Goal: Task Accomplishment & Management: Manage account settings

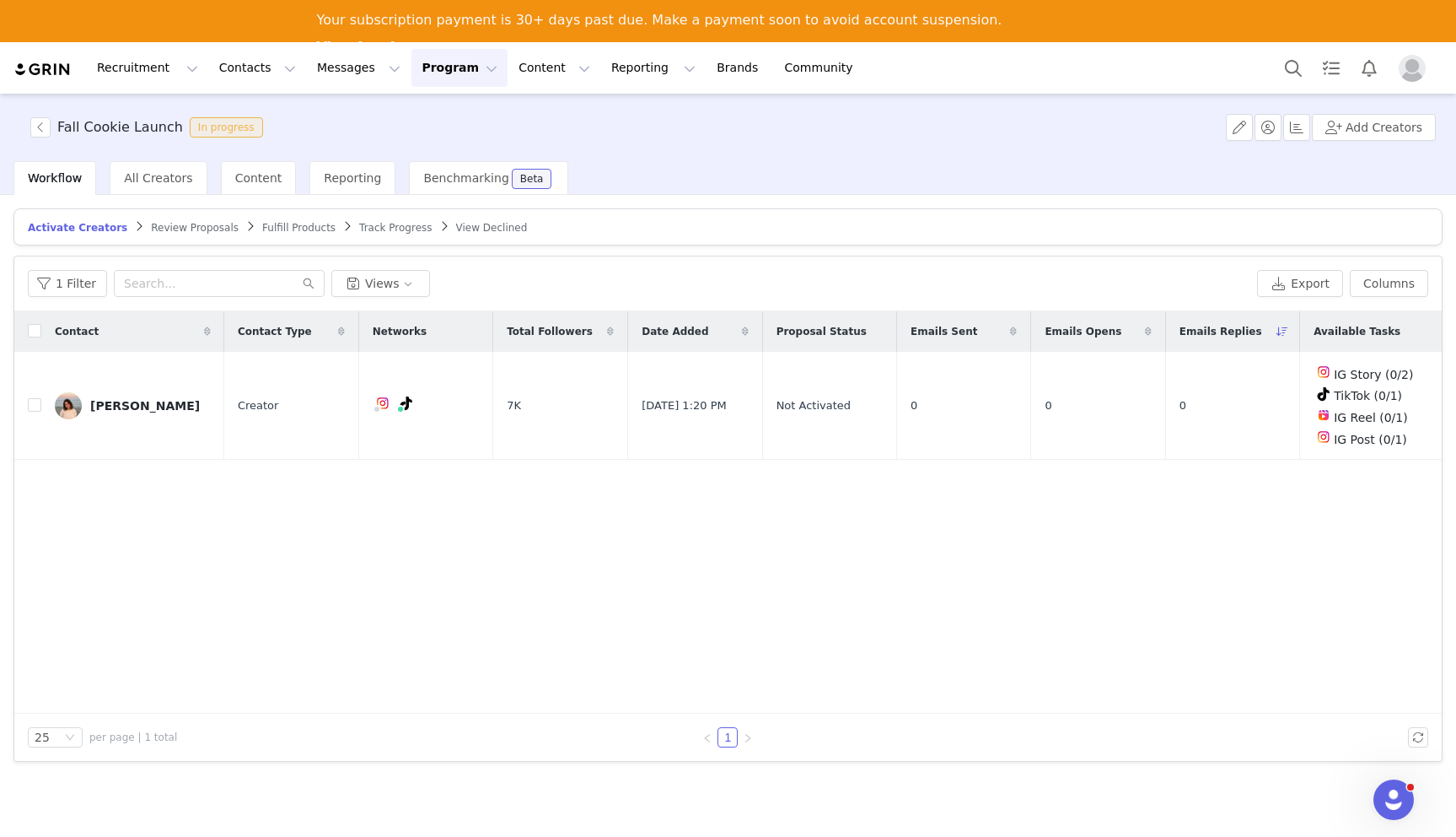
click at [165, 226] on span "Review Proposals" at bounding box center [194, 228] width 87 height 12
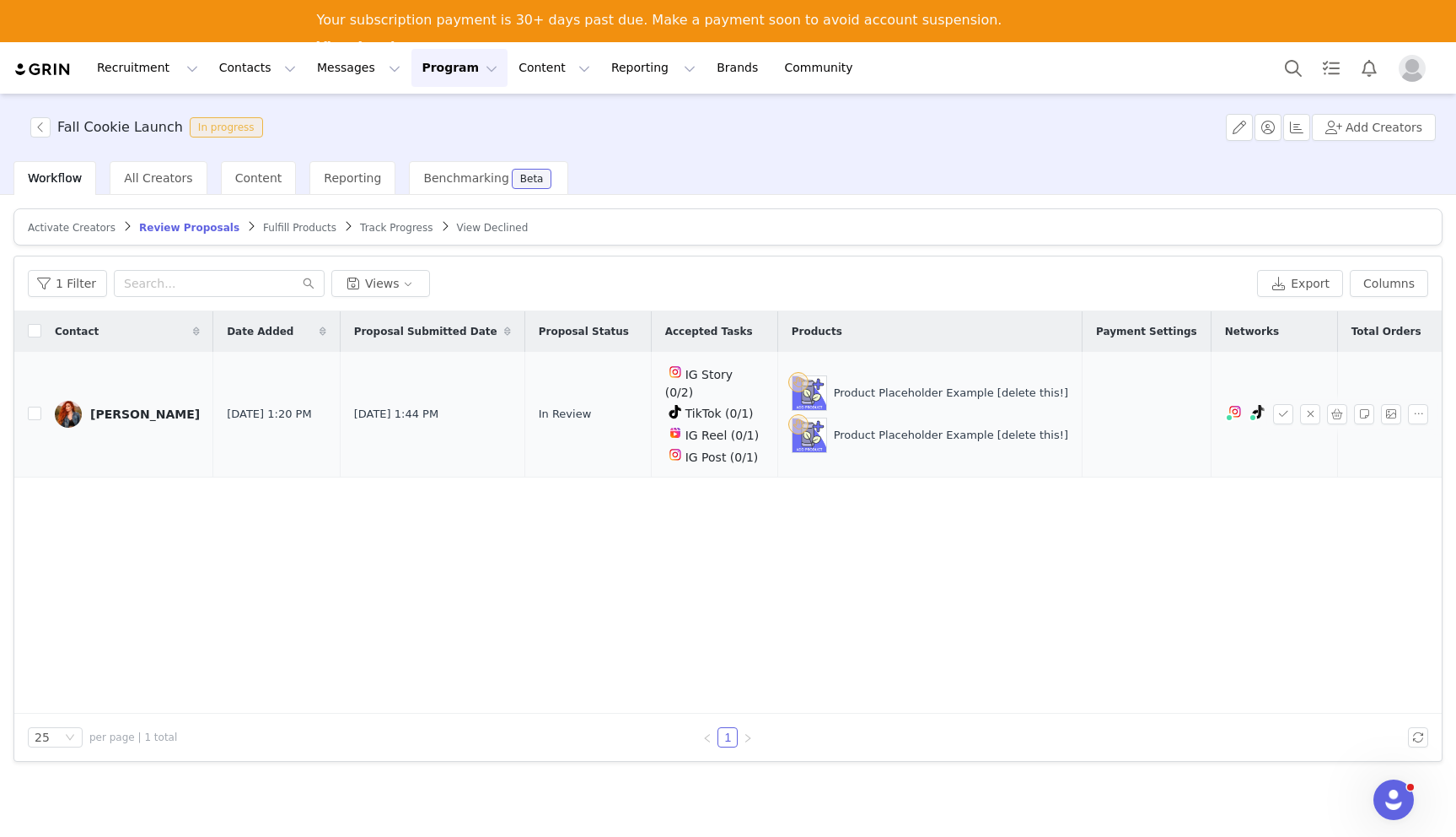
click at [148, 380] on td "Nicole Simone" at bounding box center [127, 414] width 172 height 126
click at [143, 407] on div "Nicole Simone" at bounding box center [145, 414] width 110 height 14
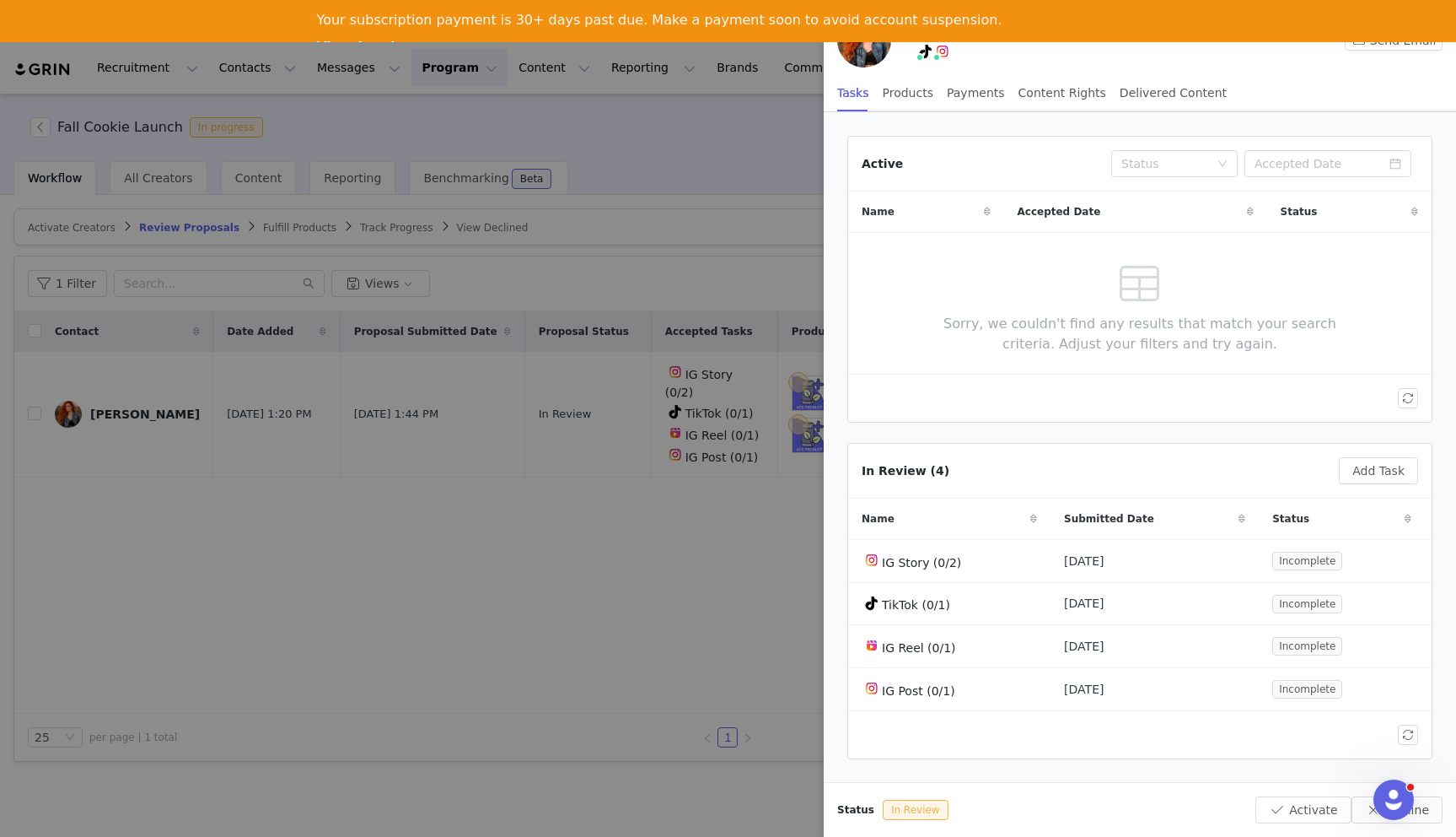
scroll to position [19, 0]
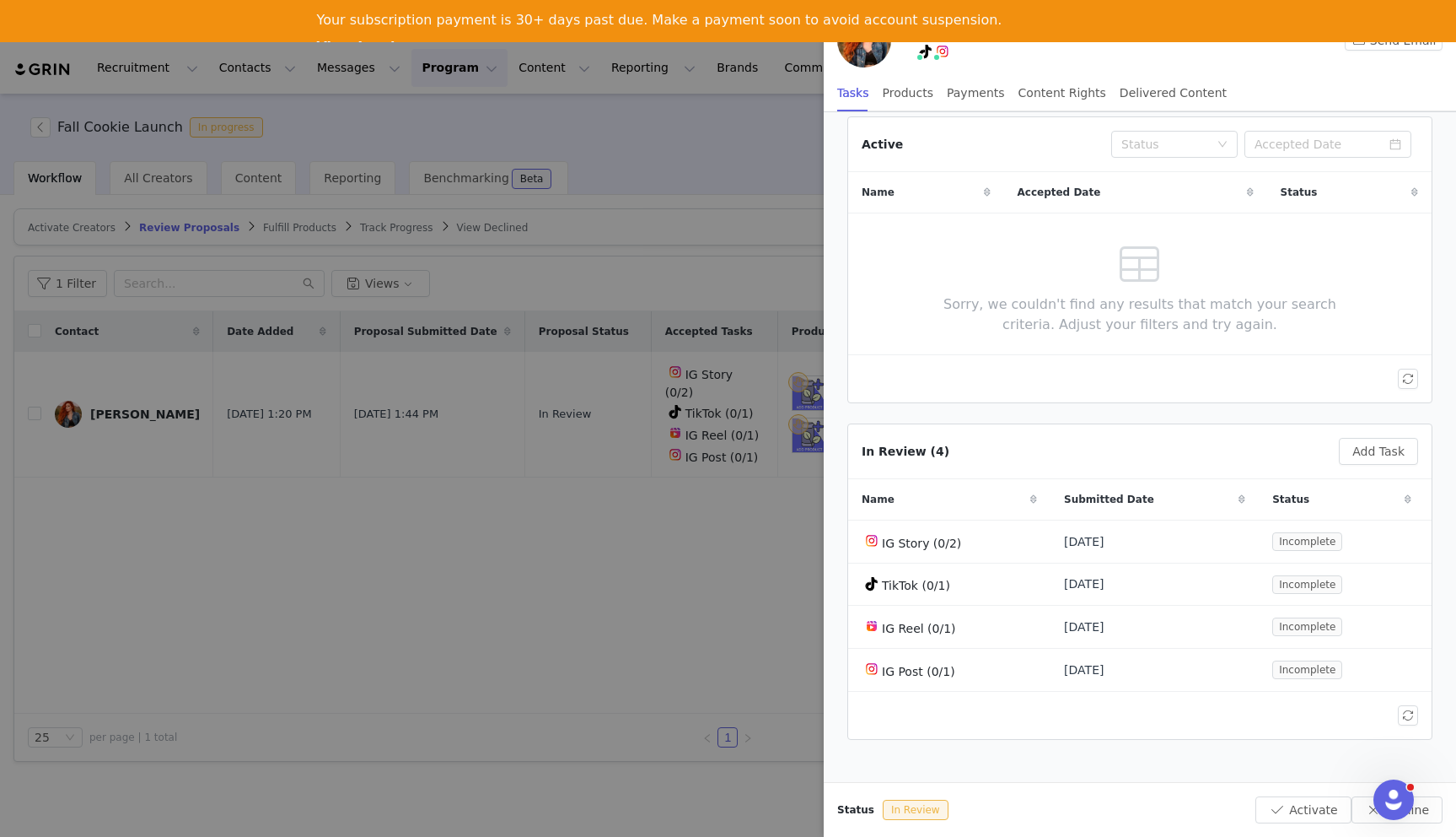
click at [734, 509] on div at bounding box center [728, 418] width 1456 height 837
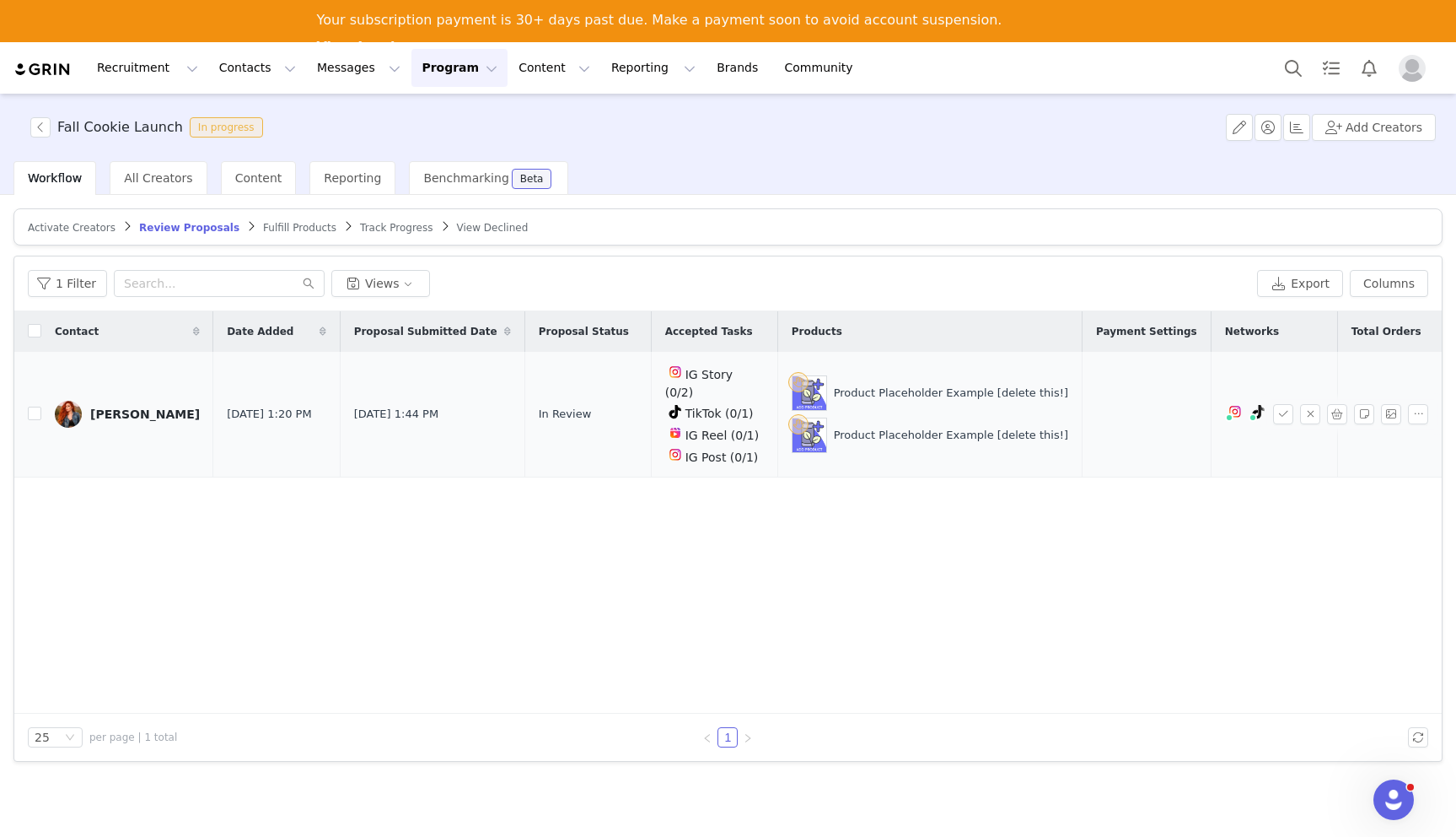
click at [539, 410] on span "In Review" at bounding box center [565, 413] width 53 height 16
click at [799, 386] on img at bounding box center [809, 393] width 34 height 34
click at [834, 390] on div "Product Placeholder Example [delete this!]" at bounding box center [951, 393] width 235 height 16
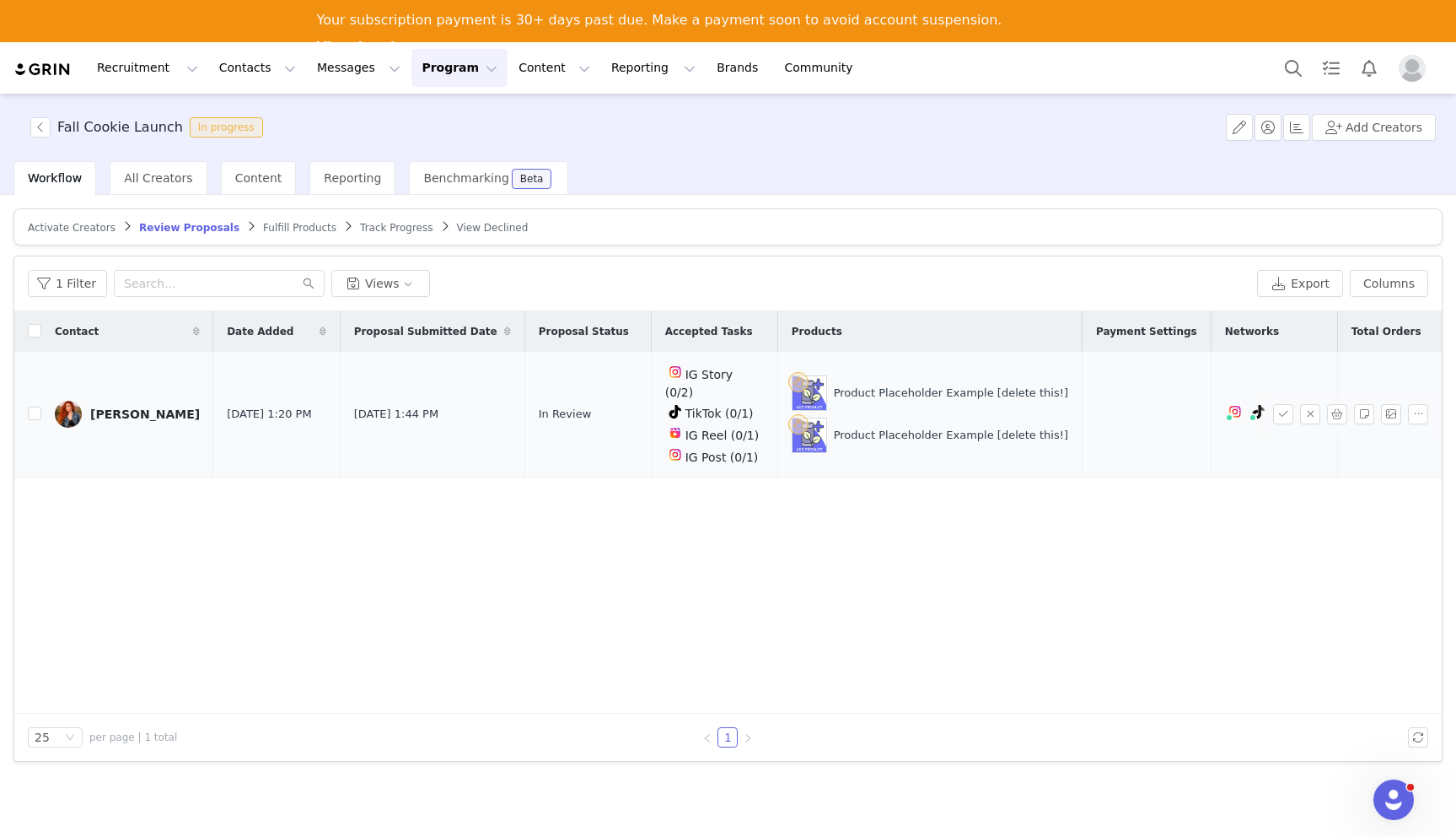
click at [792, 400] on div "Product Placeholder Example [delete this!] Product Placeholder Example [delete …" at bounding box center [929, 414] width 276 height 78
click at [151, 369] on td "Nicole Simone" at bounding box center [127, 414] width 172 height 126
click at [877, 400] on div "Product Placeholder Example [delete this!] Product Placeholder Example [delete …" at bounding box center [929, 414] width 276 height 78
click at [539, 406] on span "In Review" at bounding box center [565, 413] width 53 height 16
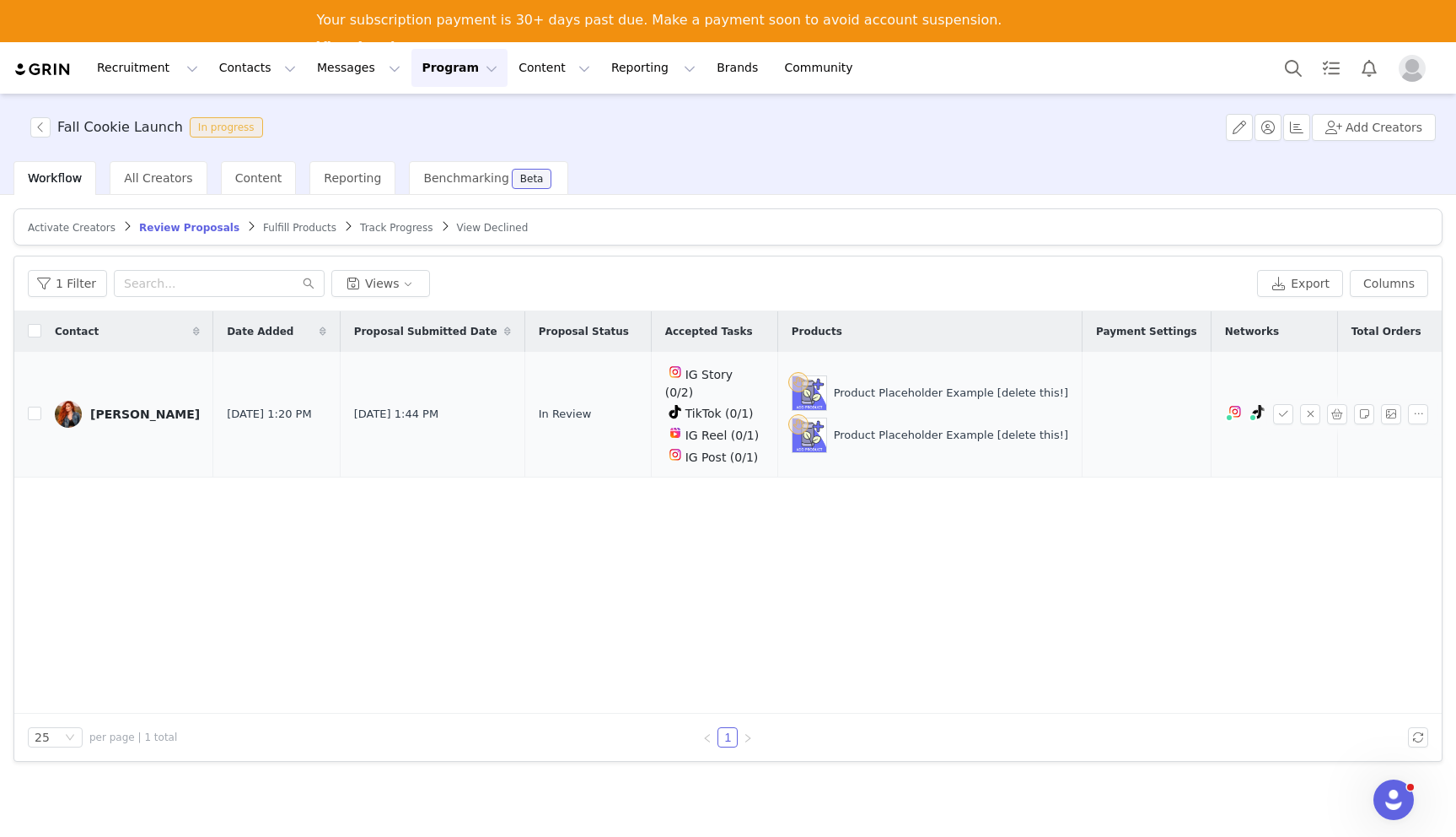
click at [564, 388] on td "In Review" at bounding box center [587, 414] width 126 height 126
click at [559, 406] on span "In Review" at bounding box center [565, 413] width 53 height 16
click at [82, 400] on link "Nicole Simone" at bounding box center [126, 413] width 145 height 27
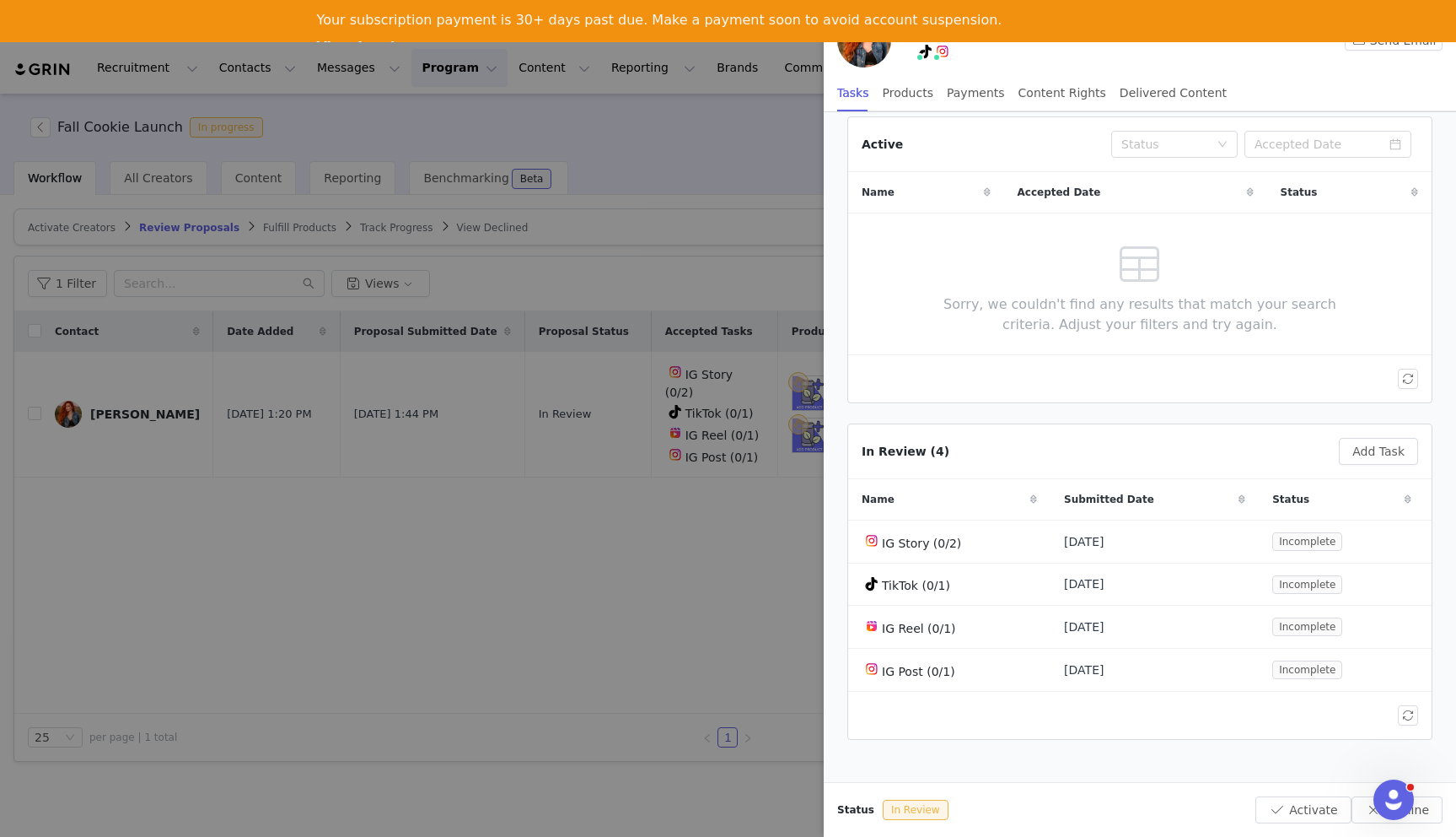
scroll to position [0, 0]
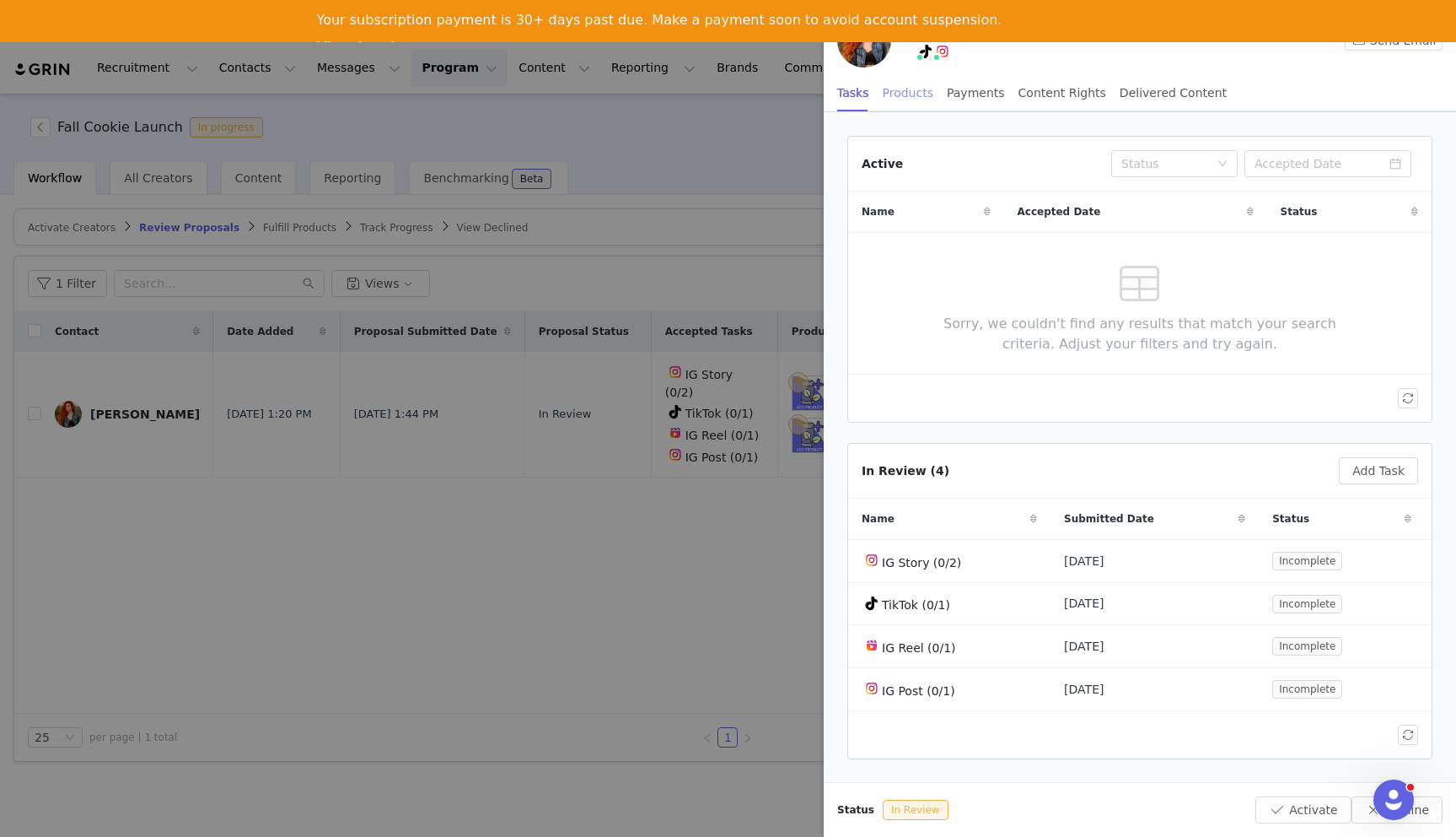
click at [917, 100] on div "Products" at bounding box center [908, 94] width 50 height 38
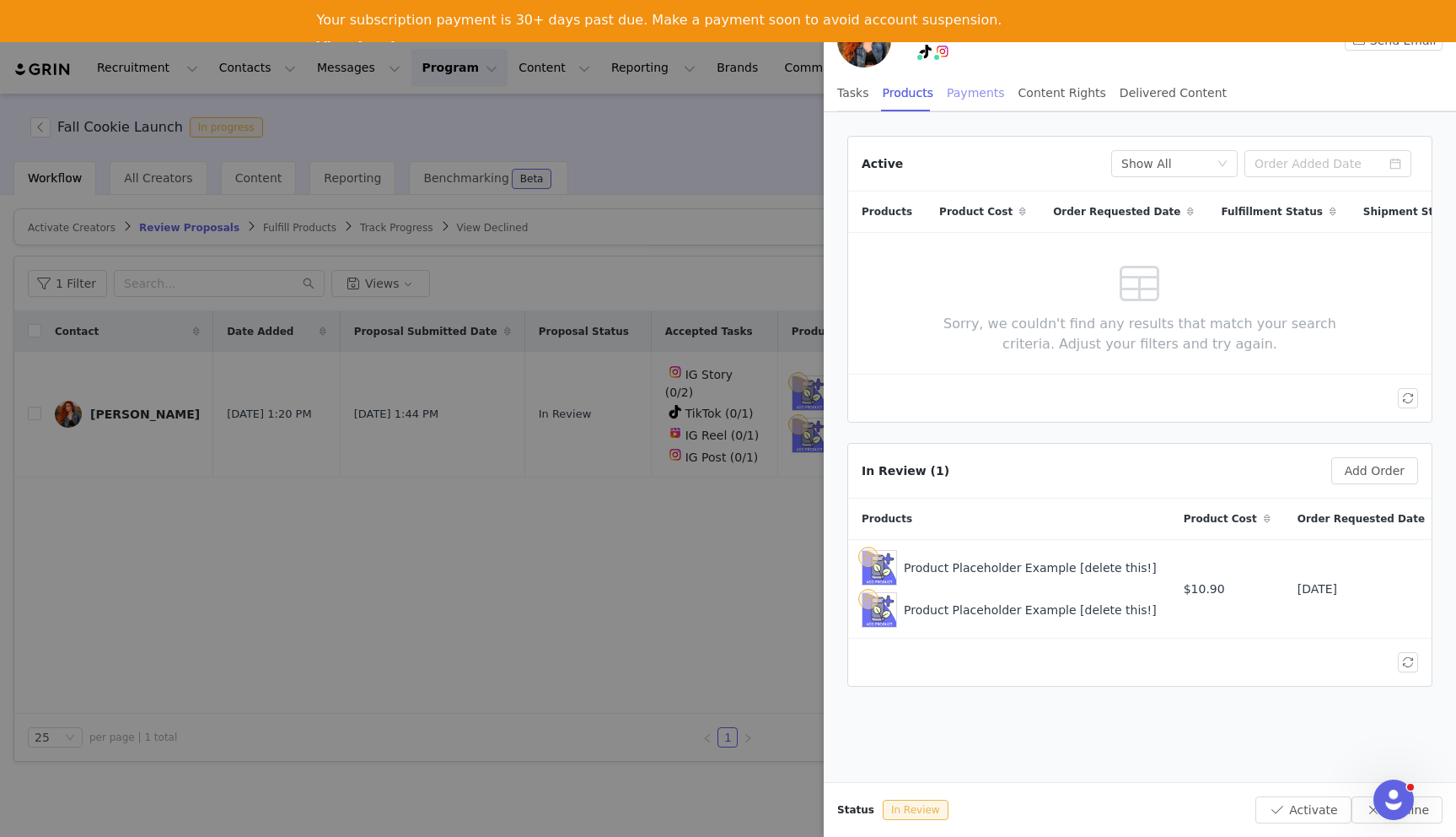
click at [966, 92] on div "Payments" at bounding box center [975, 94] width 58 height 38
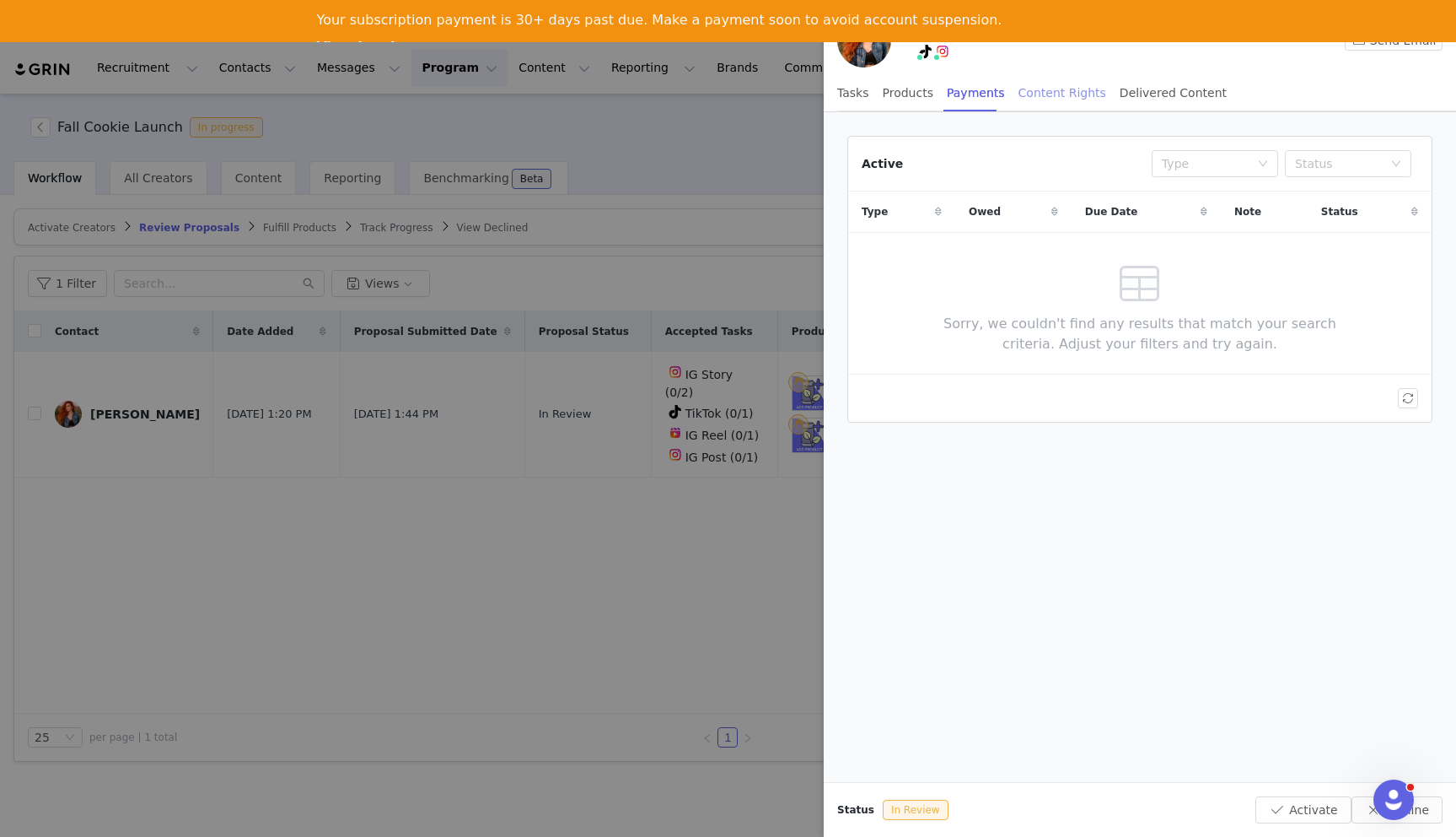
click at [1061, 97] on div "Content Rights" at bounding box center [1062, 94] width 87 height 38
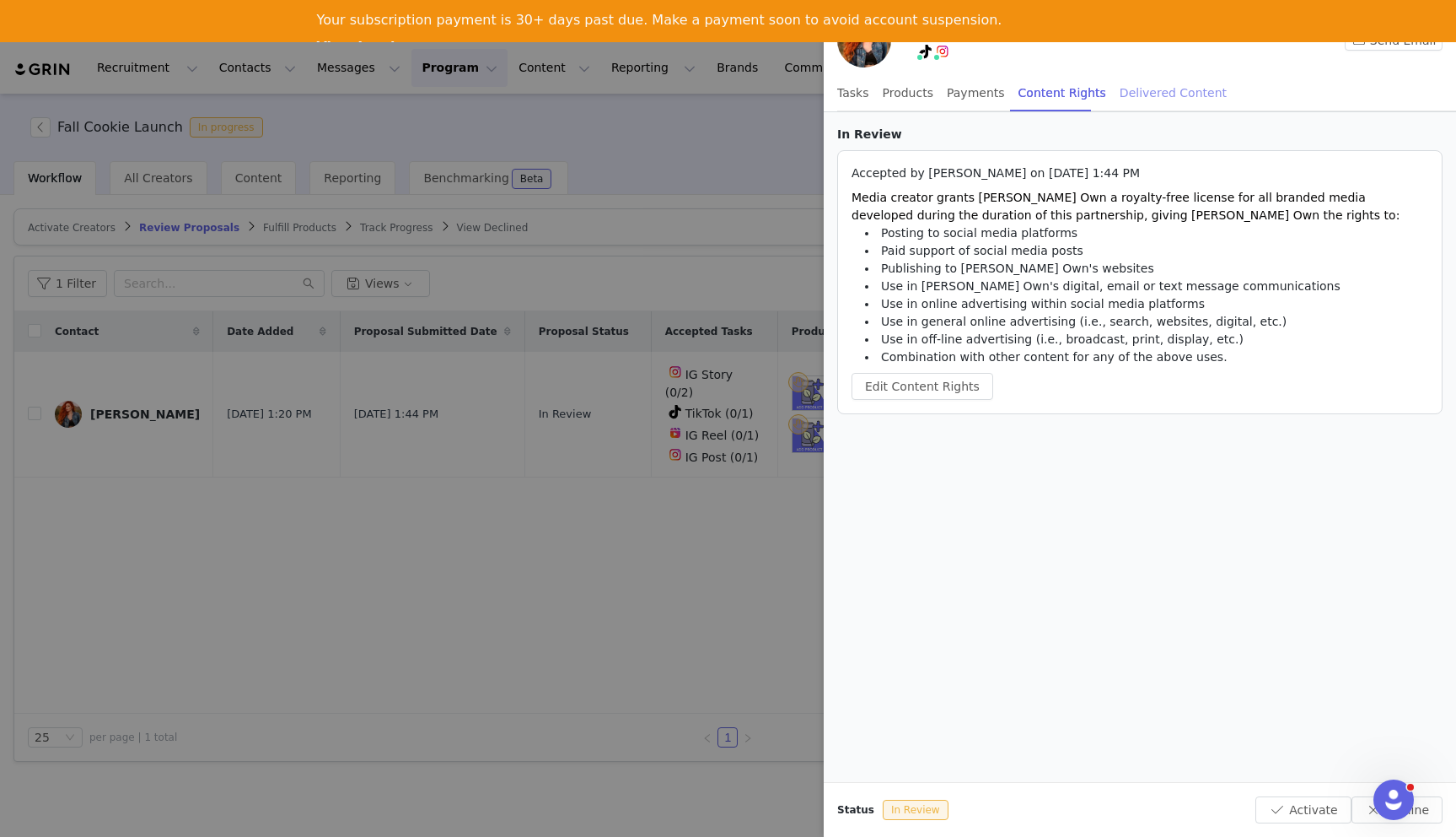
click at [1152, 94] on div "Delivered Content" at bounding box center [1174, 94] width 107 height 38
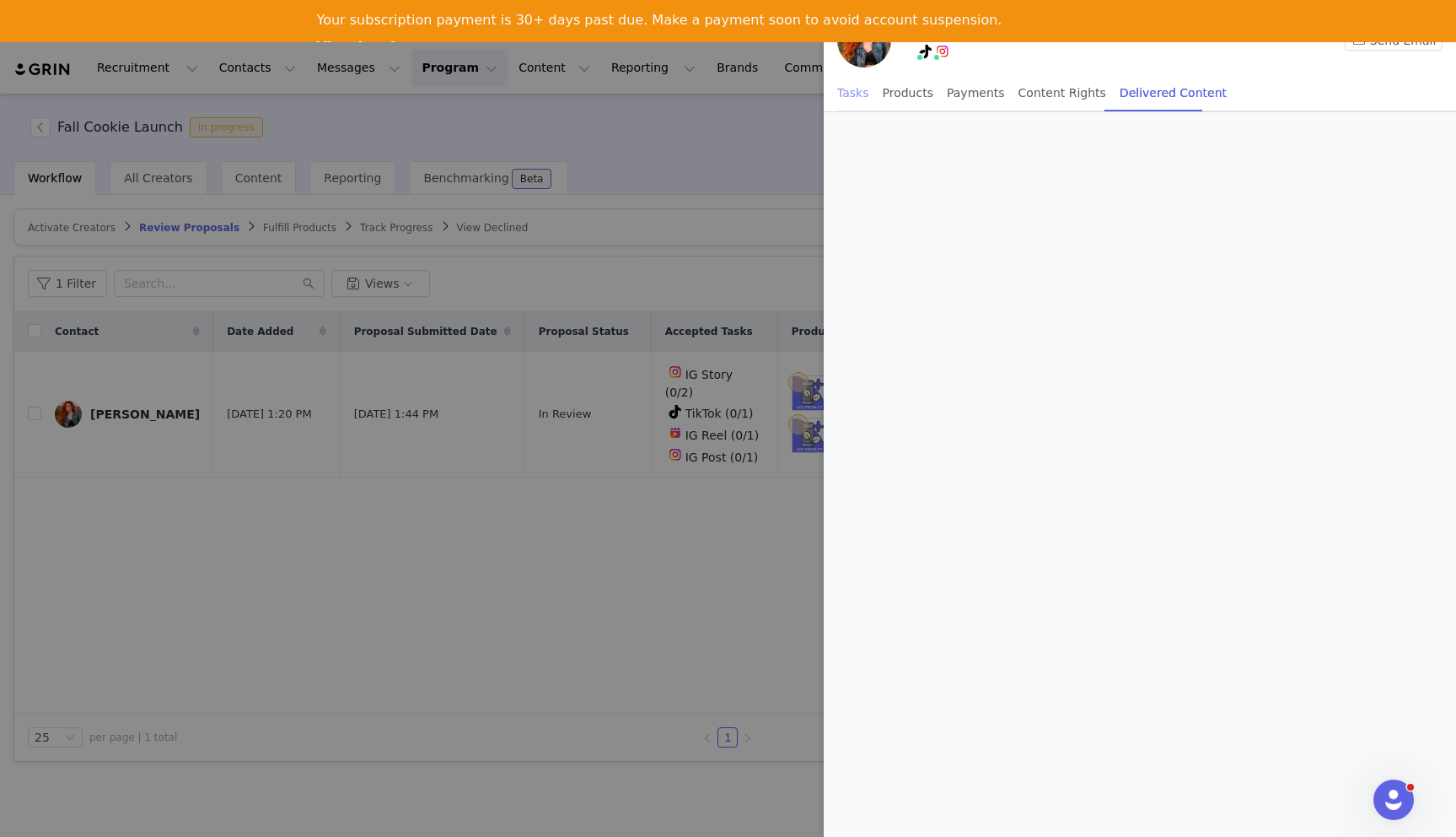
click at [839, 89] on div "Tasks" at bounding box center [853, 94] width 32 height 38
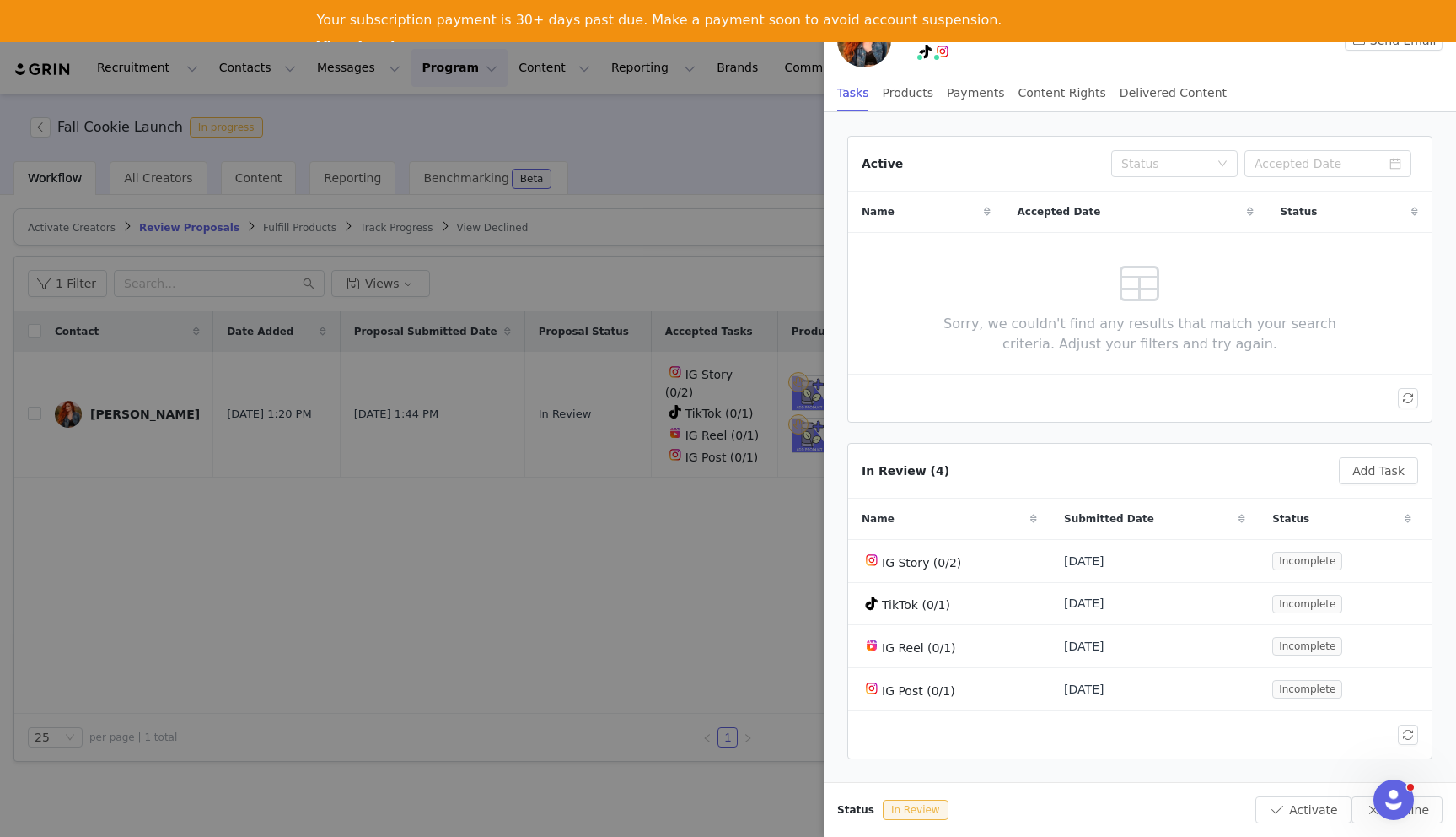
click at [781, 566] on div at bounding box center [728, 418] width 1456 height 837
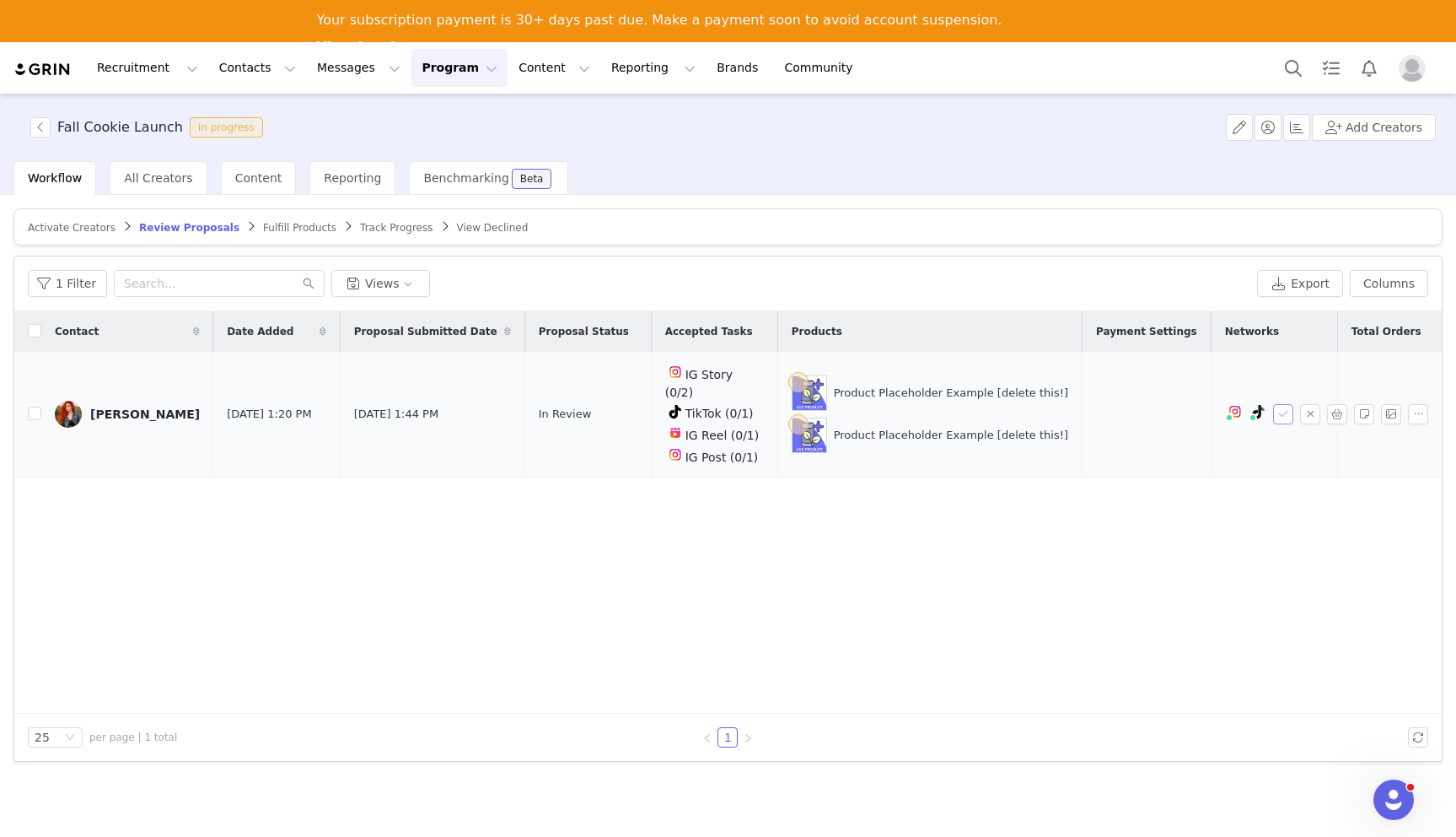
click at [1290, 406] on button "button" at bounding box center [1283, 413] width 20 height 20
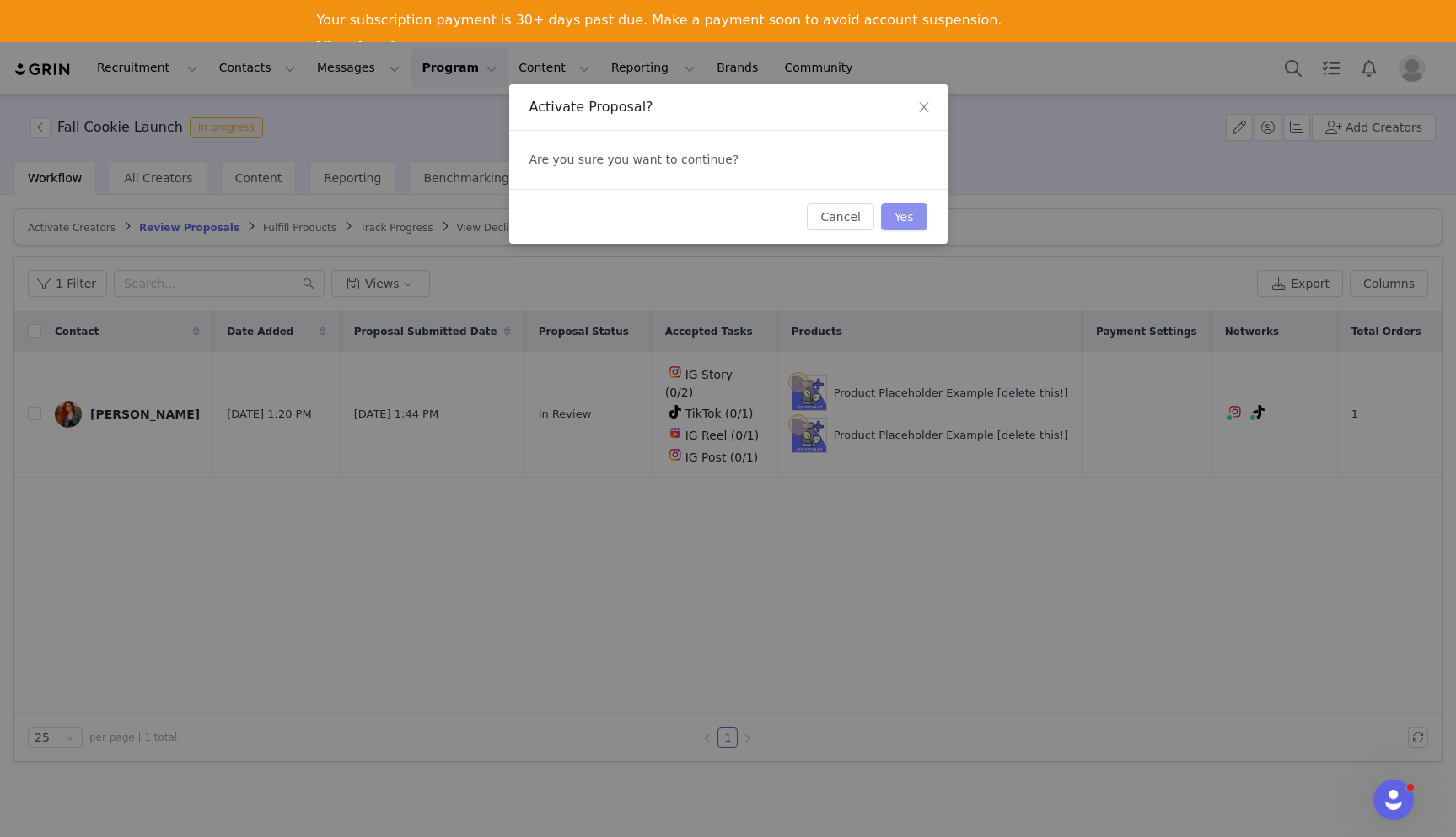
click at [905, 225] on button "Yes" at bounding box center [904, 217] width 47 height 27
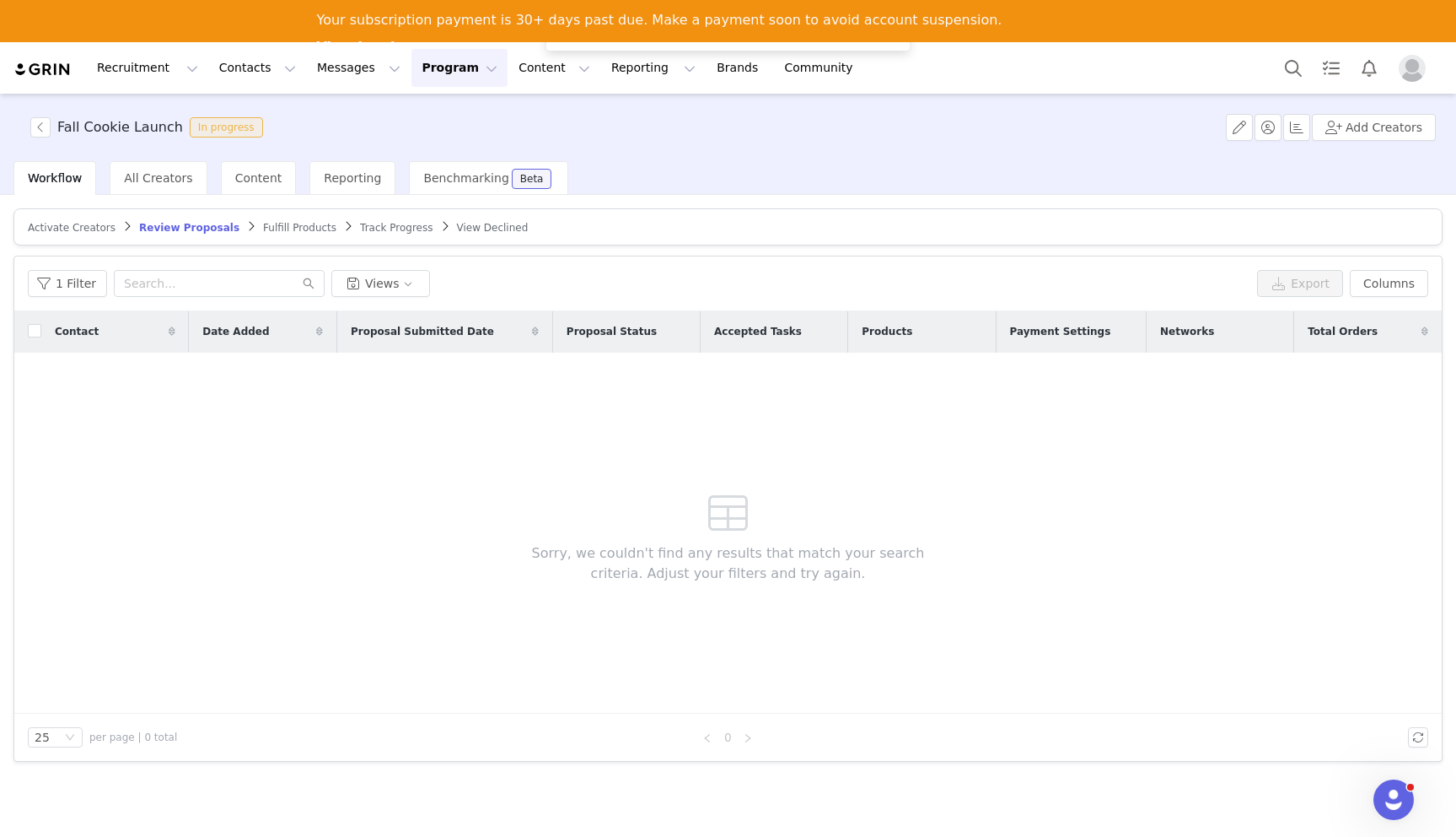
click at [267, 224] on span "Fulfill Products" at bounding box center [300, 228] width 74 height 12
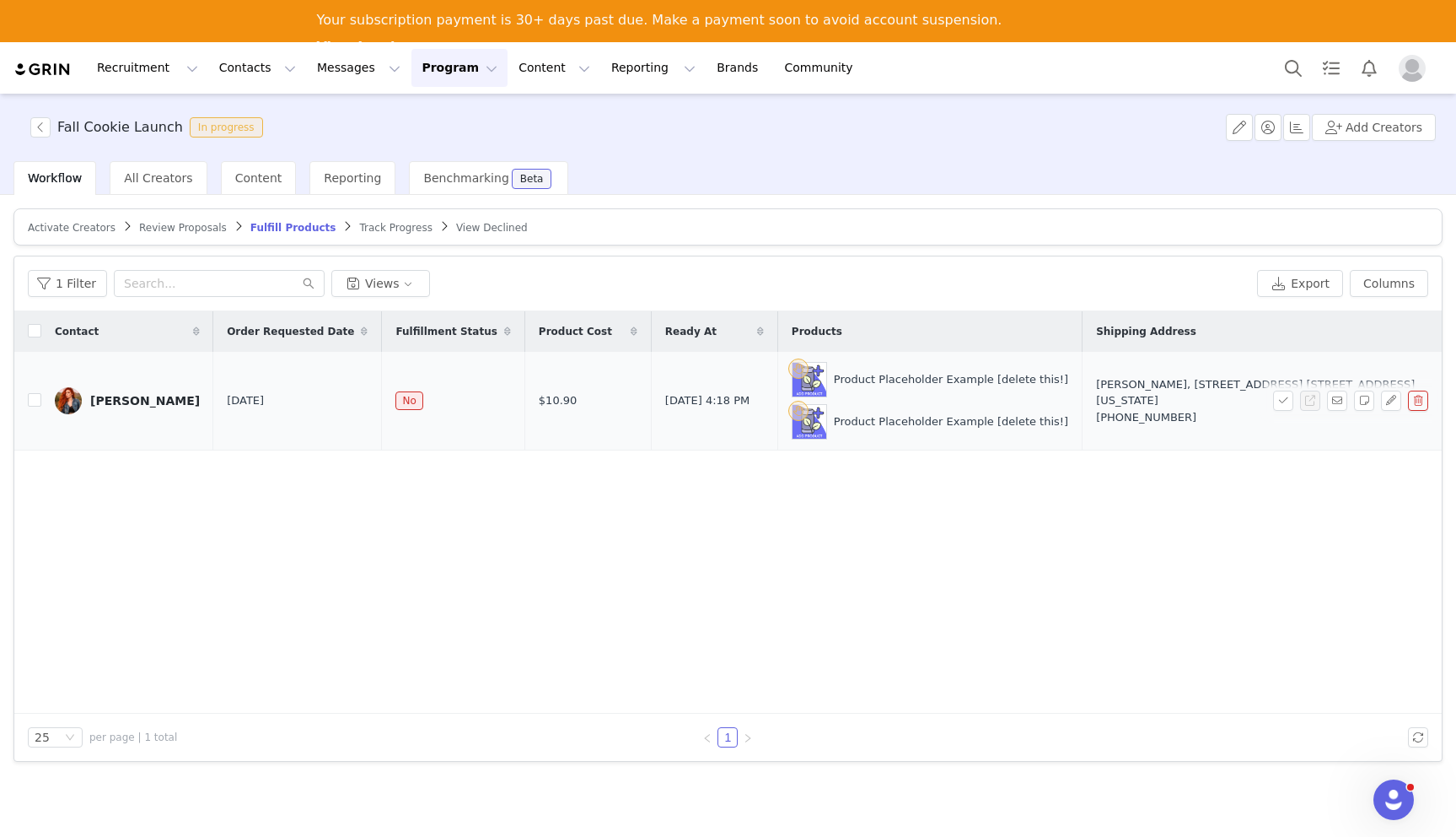
click at [105, 400] on div "Nicole Simone" at bounding box center [145, 401] width 110 height 14
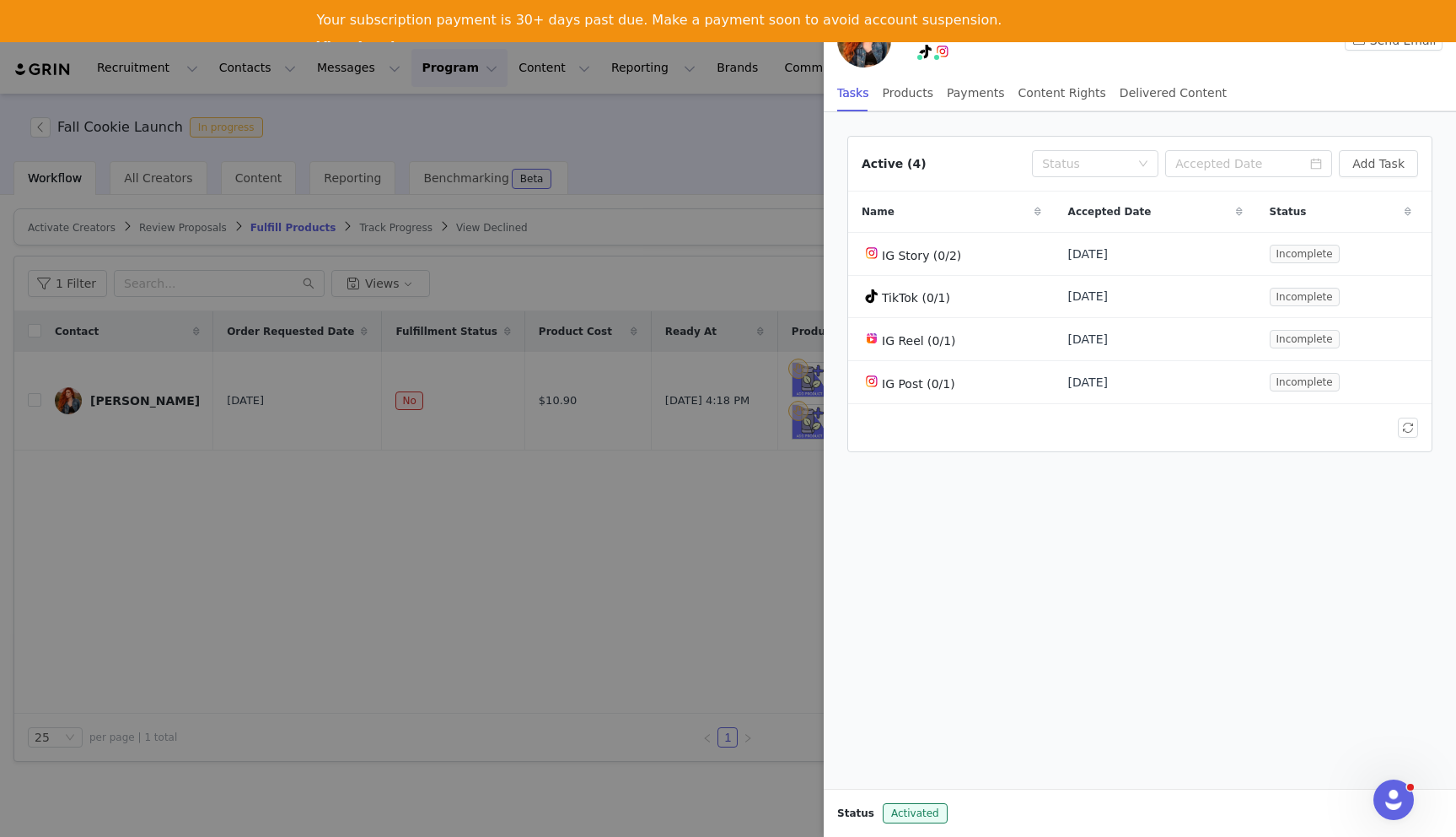
click at [728, 574] on div at bounding box center [728, 418] width 1456 height 837
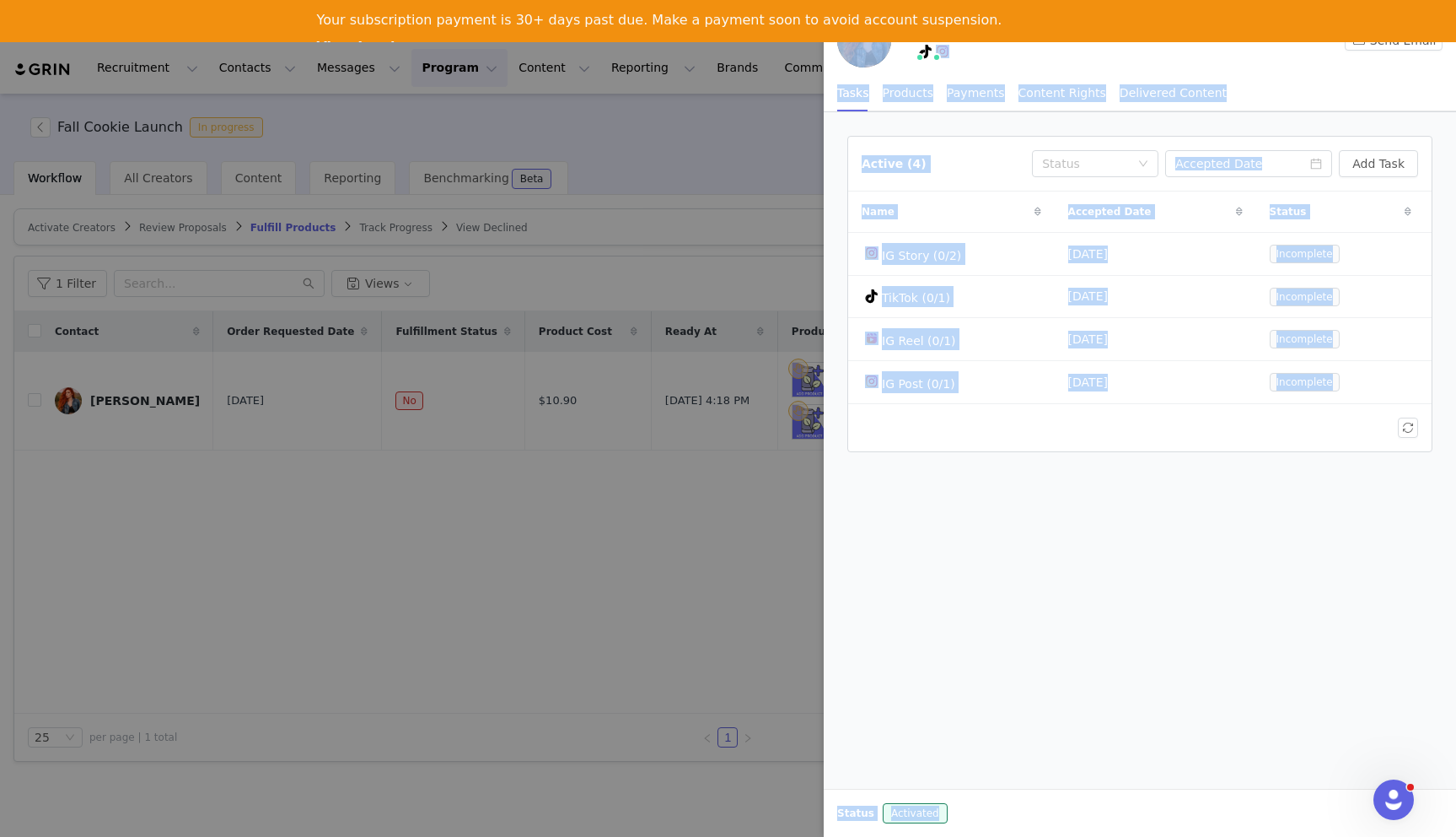
click at [728, 574] on div "Nicole Simone Send Email Tasks Products Payments Content Rights Delivered Conte…" at bounding box center [728, 418] width 1456 height 837
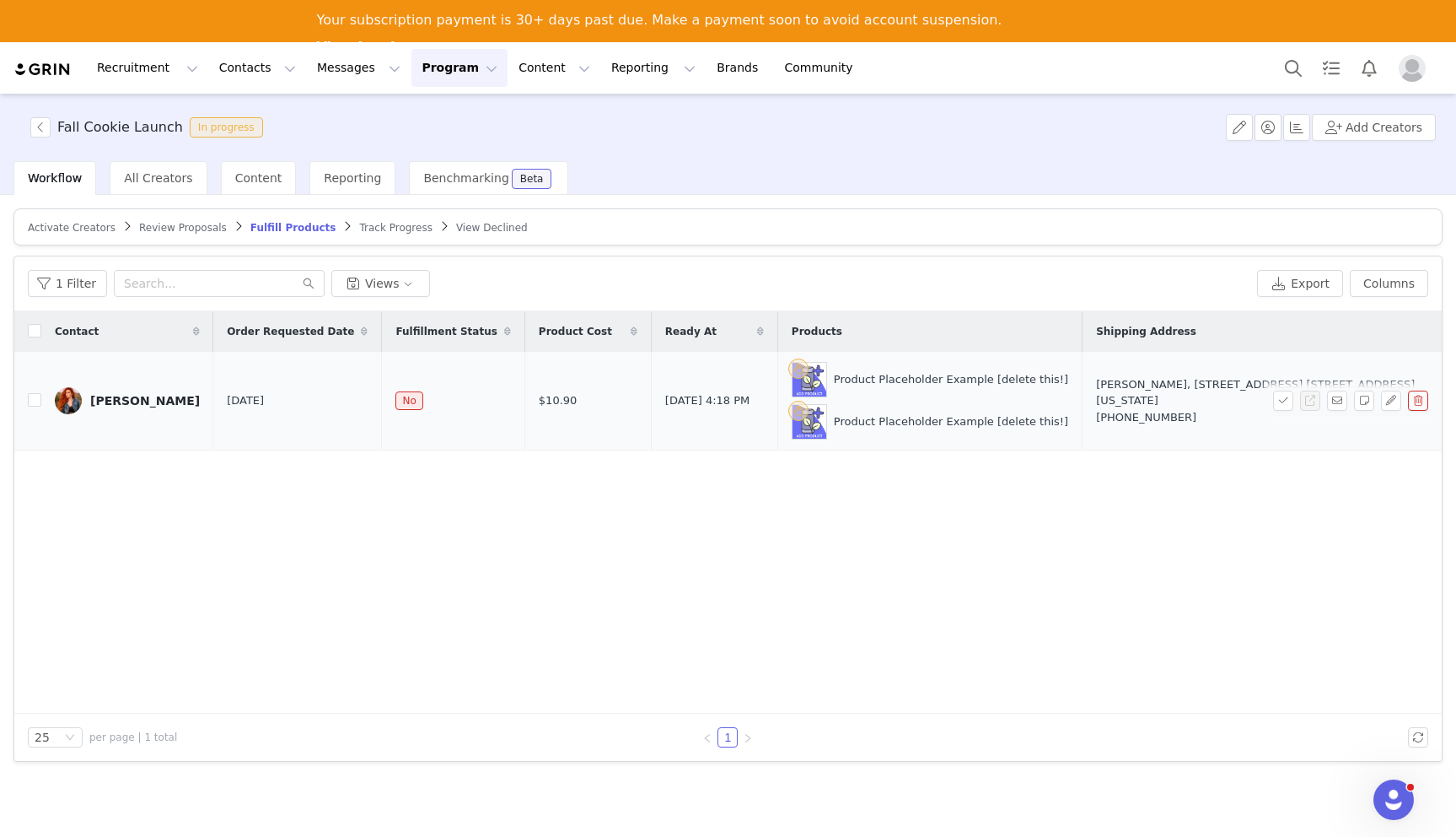
click at [538, 394] on td "$10.90" at bounding box center [587, 401] width 126 height 99
click at [539, 395] on span "$10.90" at bounding box center [558, 400] width 39 height 16
click at [1245, 127] on button "button" at bounding box center [1239, 127] width 27 height 27
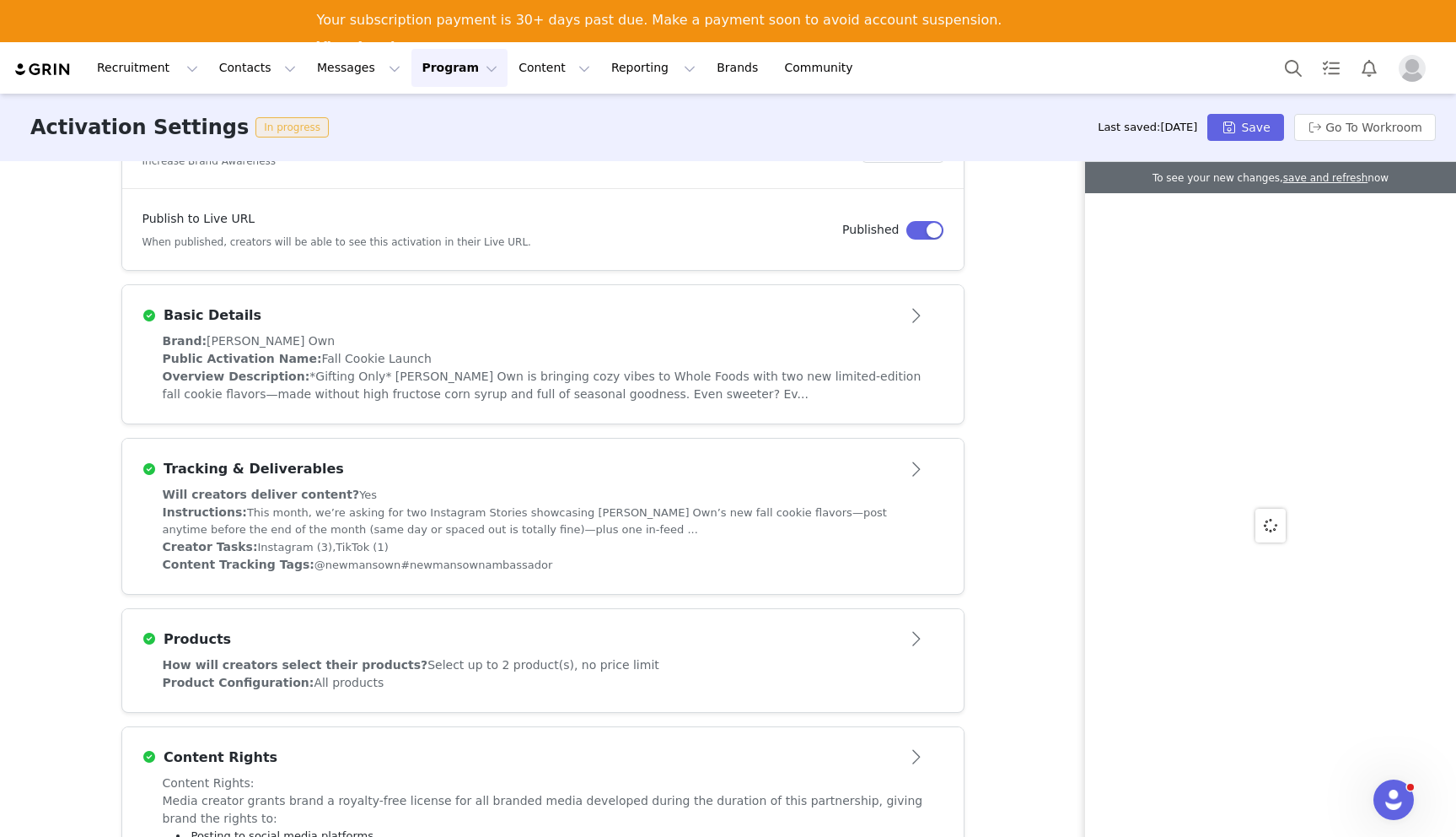
scroll to position [405, 0]
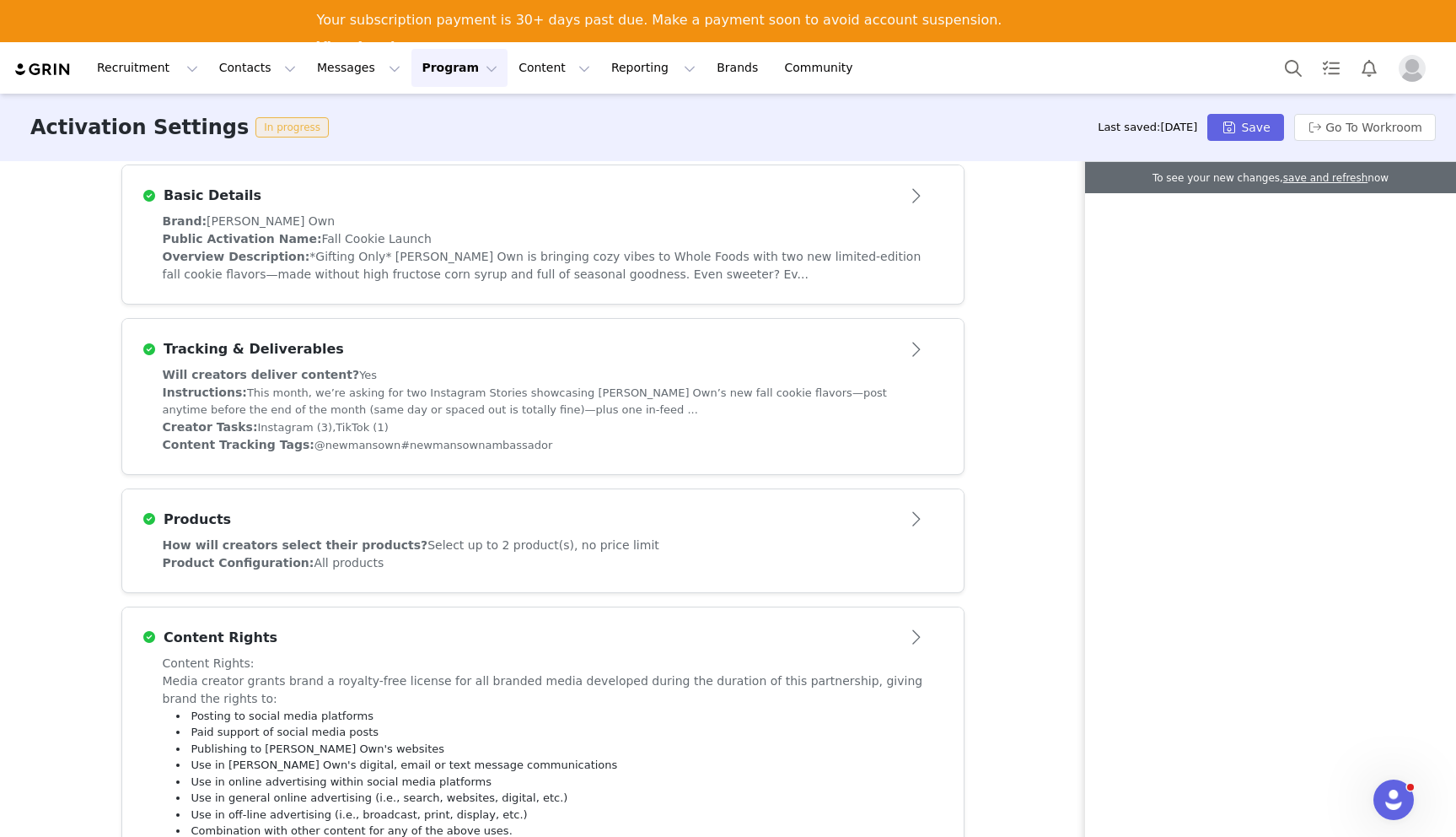
click at [747, 528] on div "Products" at bounding box center [514, 519] width 745 height 20
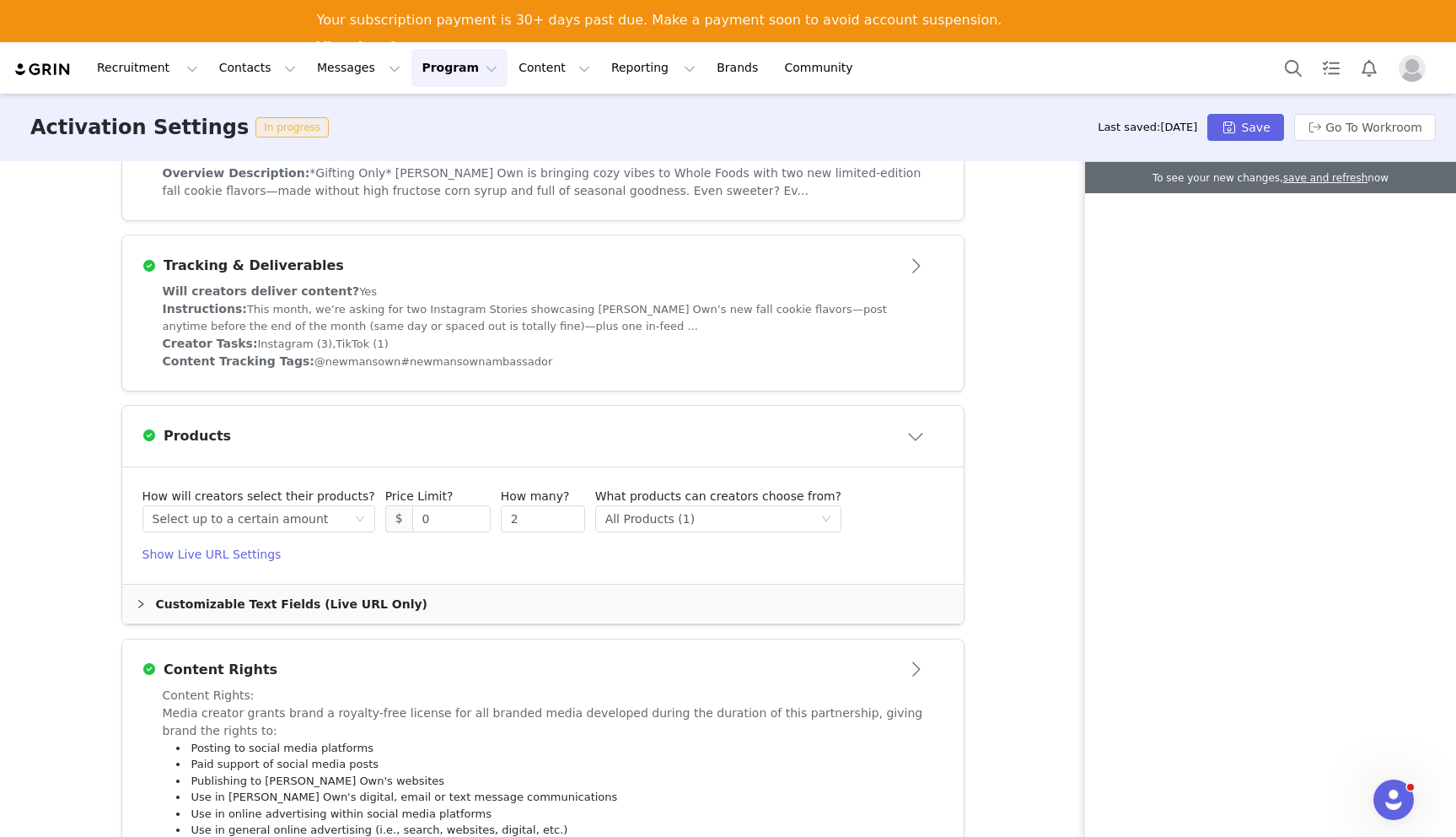
scroll to position [491, 0]
